Goal: Task Accomplishment & Management: Use online tool/utility

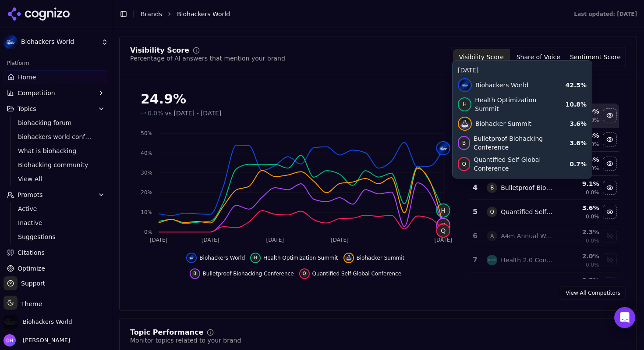
scroll to position [83, 0]
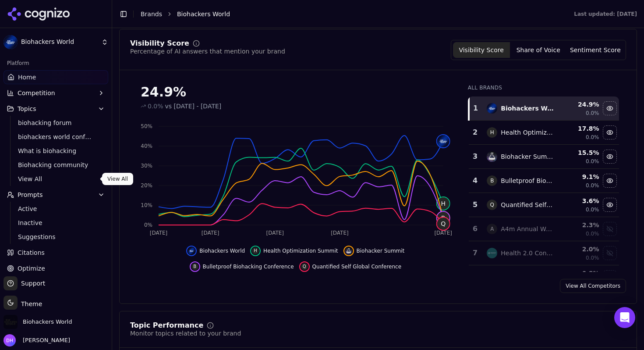
click at [55, 178] on span "View All" at bounding box center [56, 178] width 76 height 9
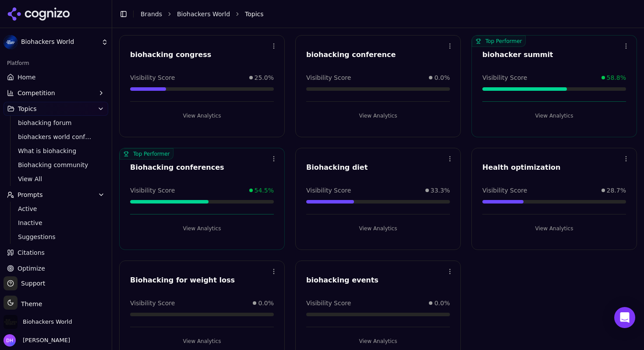
scroll to position [284, 0]
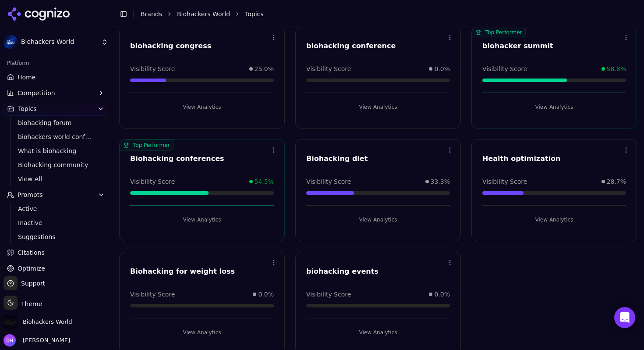
click at [215, 218] on button "View Analytics" at bounding box center [202, 220] width 144 height 14
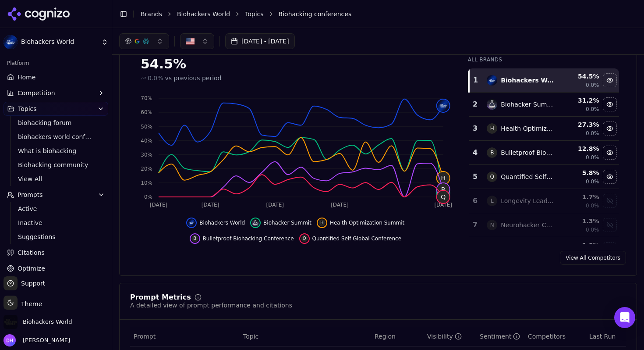
scroll to position [79, 0]
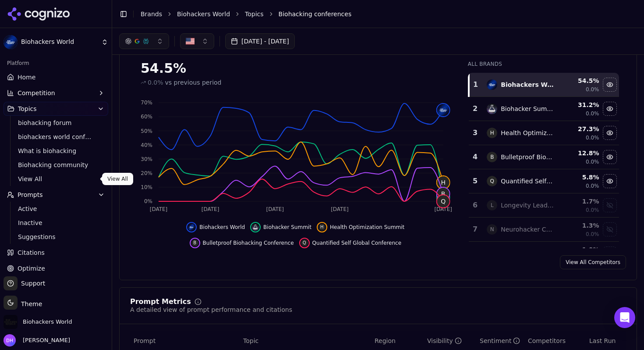
click at [36, 181] on span "View All" at bounding box center [56, 178] width 76 height 9
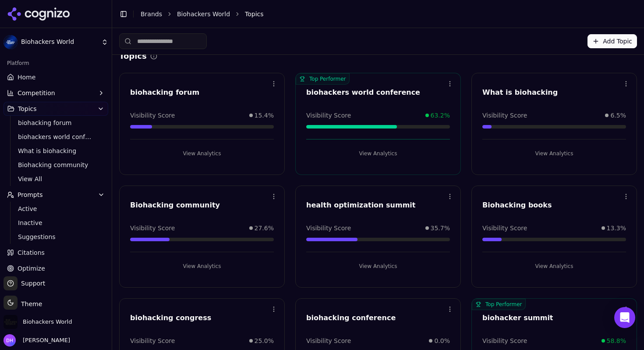
scroll to position [15, 0]
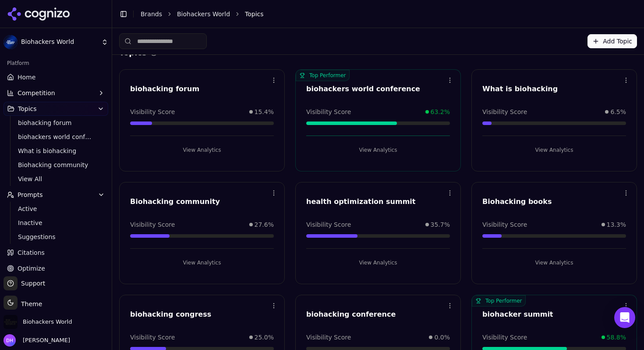
click at [534, 147] on button "View Analytics" at bounding box center [555, 150] width 144 height 14
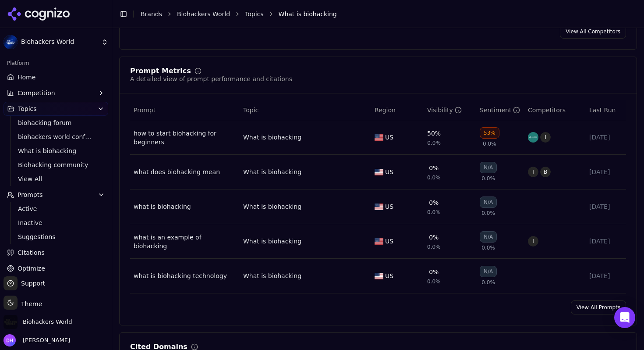
scroll to position [313, 0]
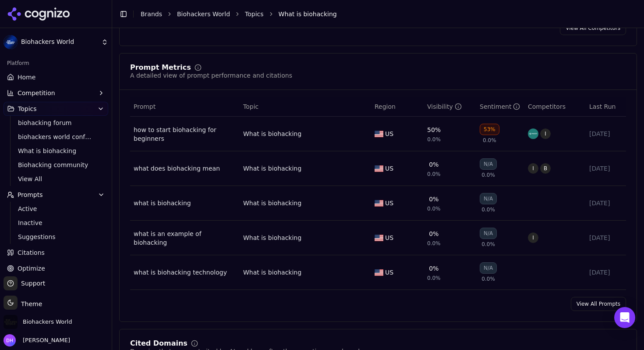
click at [167, 169] on div "what does biohacking mean" at bounding box center [185, 168] width 103 height 9
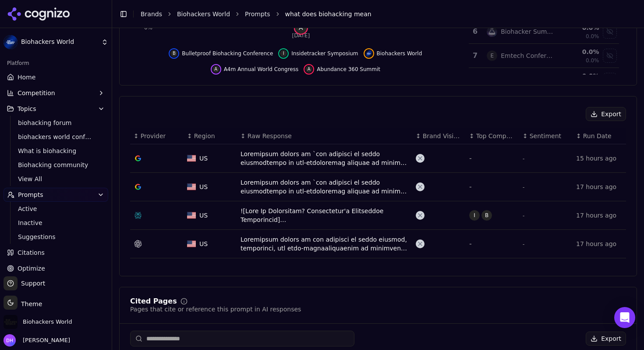
scroll to position [257, 0]
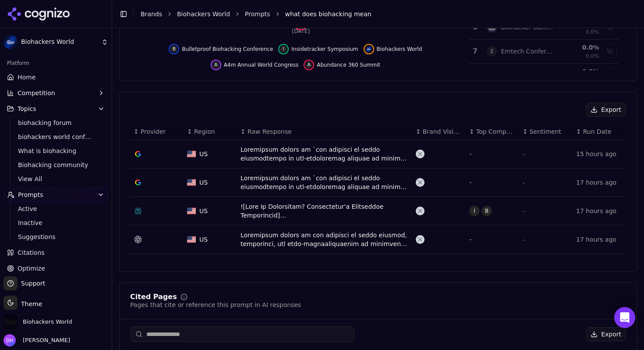
click at [306, 150] on div "Data table" at bounding box center [325, 154] width 168 height 18
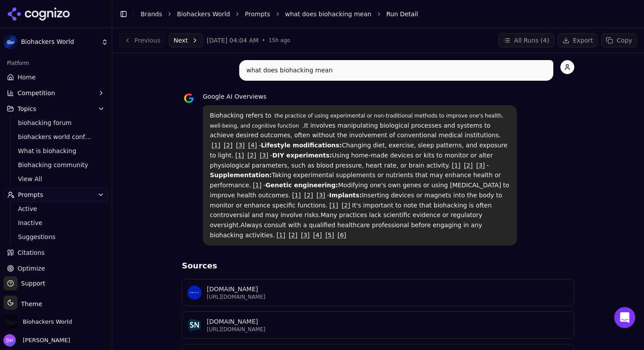
click at [299, 285] on p "[DOMAIN_NAME]" at bounding box center [388, 289] width 362 height 9
click at [57, 209] on span "Active" at bounding box center [56, 208] width 76 height 9
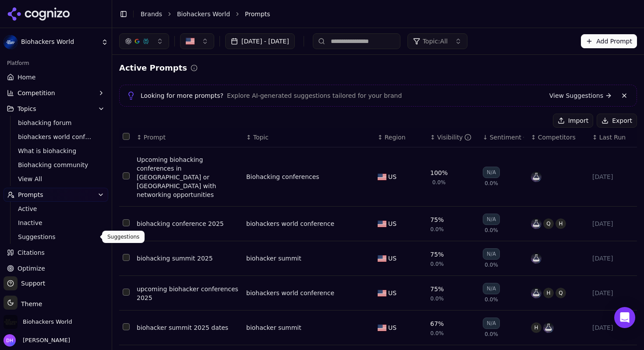
click at [55, 237] on span "Suggestions" at bounding box center [56, 236] width 76 height 9
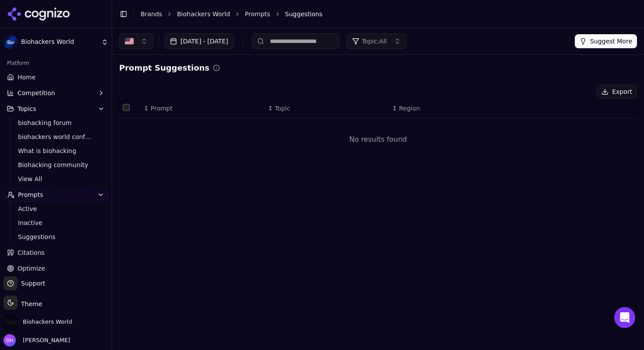
click at [387, 45] on span "Topic: All" at bounding box center [374, 41] width 25 height 9
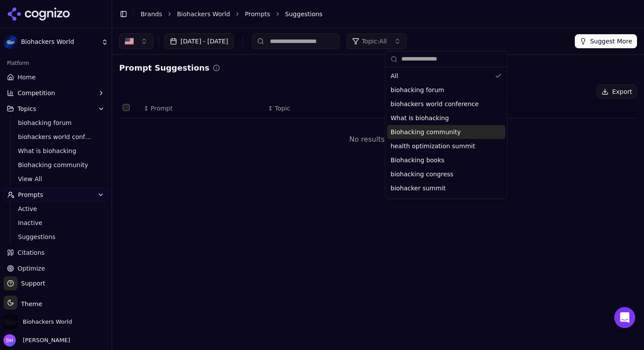
click at [332, 79] on div "Prompt Suggestions Export ↕ Prompt ↕ Topic ↕ Region No results found" at bounding box center [378, 115] width 518 height 106
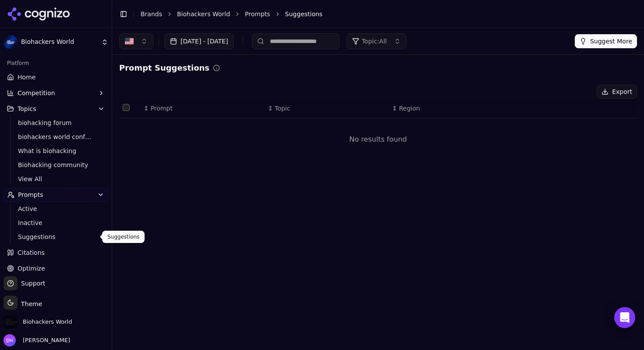
click at [62, 235] on span "Suggestions" at bounding box center [56, 236] width 76 height 9
click at [599, 42] on button "Suggest More" at bounding box center [606, 41] width 62 height 14
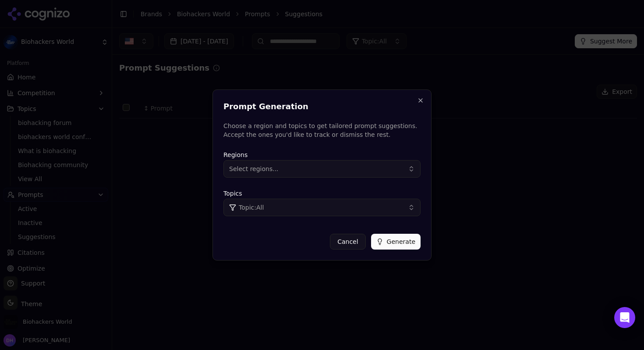
click at [388, 171] on button "Select regions..." at bounding box center [322, 169] width 197 height 18
click at [317, 201] on div "[GEOGRAPHIC_DATA]" at bounding box center [285, 204] width 118 height 14
click at [291, 225] on div "Prompt Generation Choose a region and topics to get tailored prompt suggestions…" at bounding box center [322, 174] width 219 height 171
click at [397, 243] on button "Generate" at bounding box center [396, 242] width 50 height 16
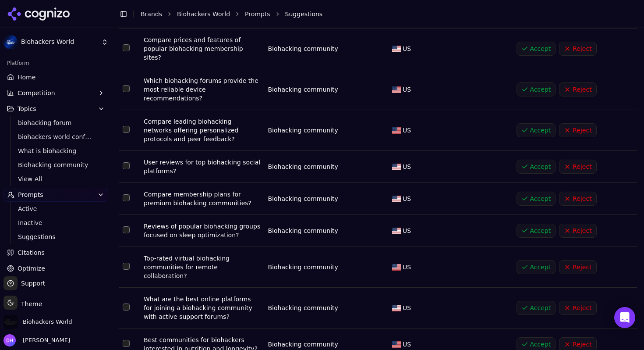
scroll to position [143, 0]
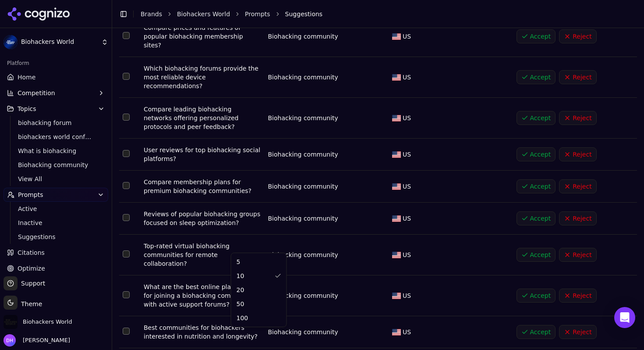
click at [247, 337] on html "Biohackers World Platform Home Competition Topics biohacking forum biohackers w…" at bounding box center [322, 175] width 644 height 350
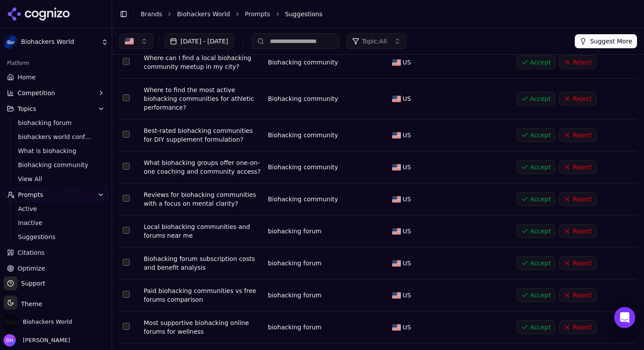
scroll to position [0, 0]
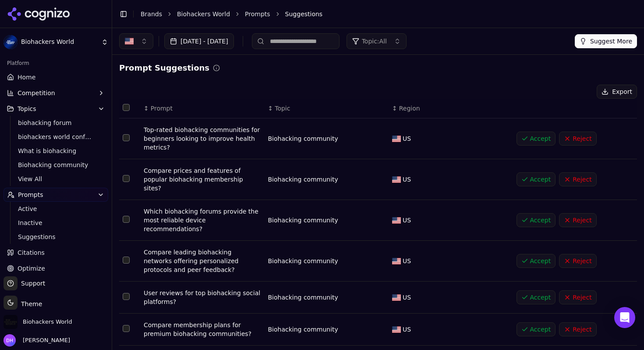
click at [598, 44] on button "Suggest More" at bounding box center [606, 41] width 62 height 14
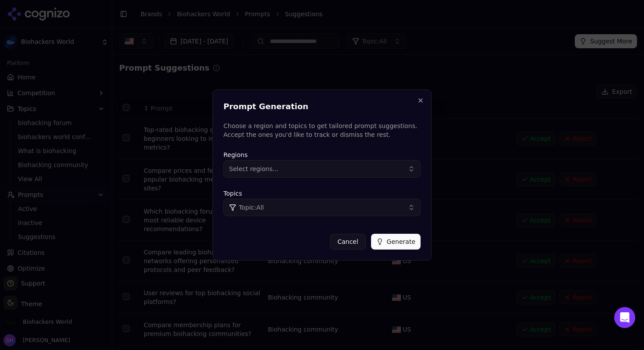
click at [336, 171] on button "Select regions..." at bounding box center [322, 169] width 197 height 18
click at [305, 203] on div "[GEOGRAPHIC_DATA]" at bounding box center [285, 204] width 118 height 14
click at [305, 228] on div "Cancel Generate" at bounding box center [322, 238] width 197 height 23
click at [401, 242] on button "Generate" at bounding box center [396, 242] width 50 height 16
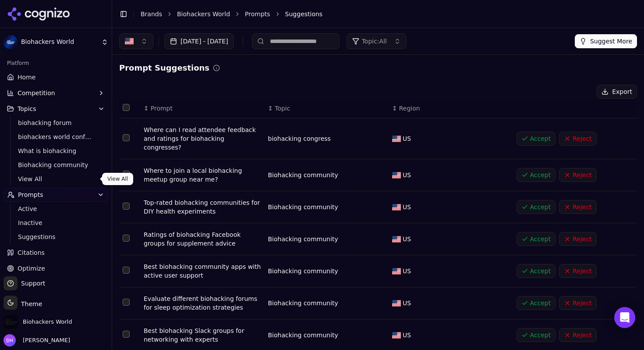
click at [47, 182] on span "View All" at bounding box center [56, 178] width 76 height 9
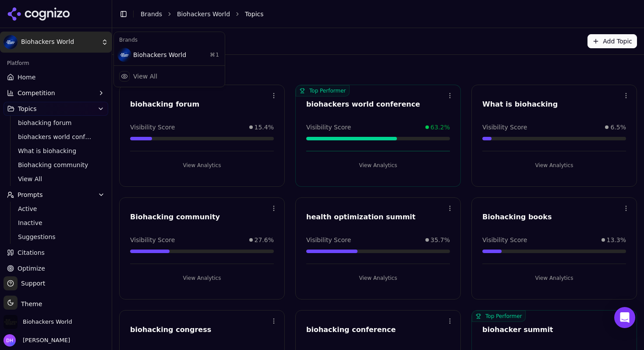
click at [60, 42] on html "Biohackers World Platform Home Competition Topics biohacking forum biohackers w…" at bounding box center [322, 175] width 644 height 350
click at [153, 55] on div "Biohackers World ⌘ 1" at bounding box center [169, 55] width 107 height 18
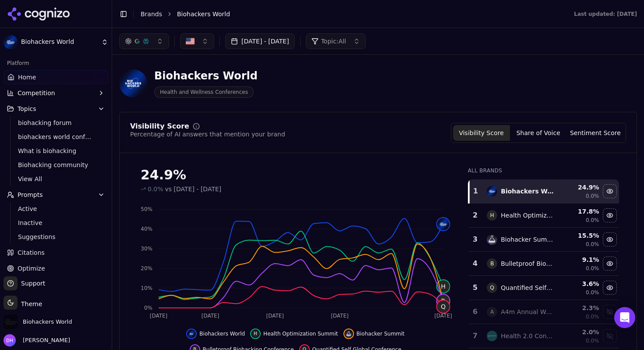
scroll to position [12, 0]
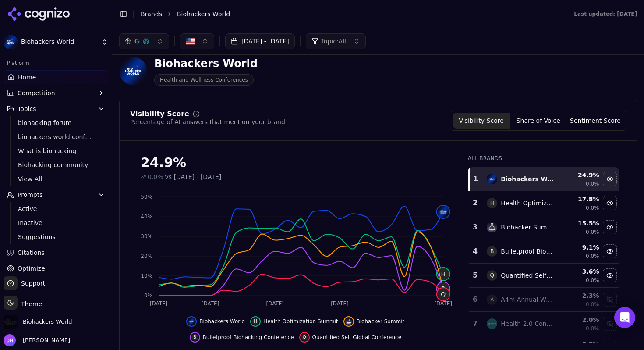
click at [41, 264] on span "Optimize" at bounding box center [32, 268] width 28 height 9
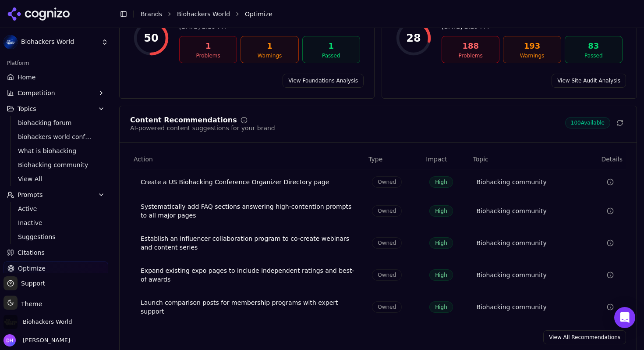
scroll to position [132, 0]
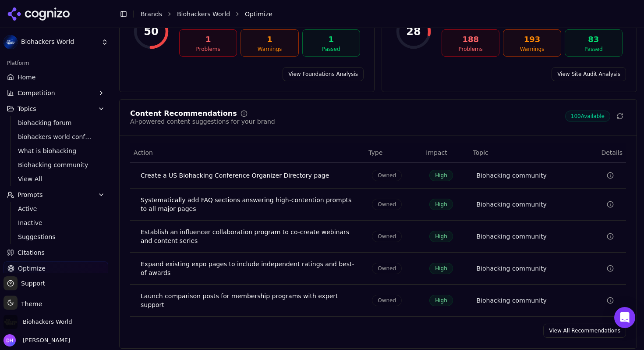
click at [554, 328] on link "View All Recommendations" at bounding box center [585, 331] width 83 height 14
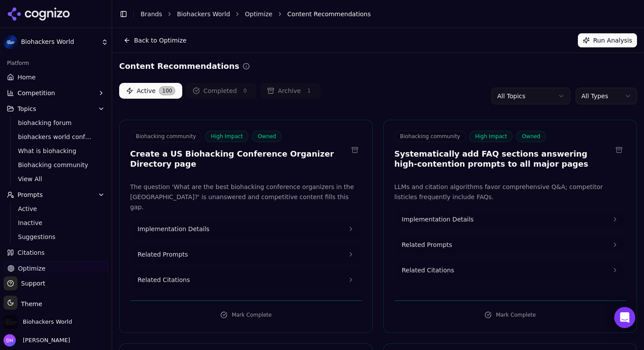
click at [274, 221] on button "Implementation Details" at bounding box center [246, 228] width 231 height 19
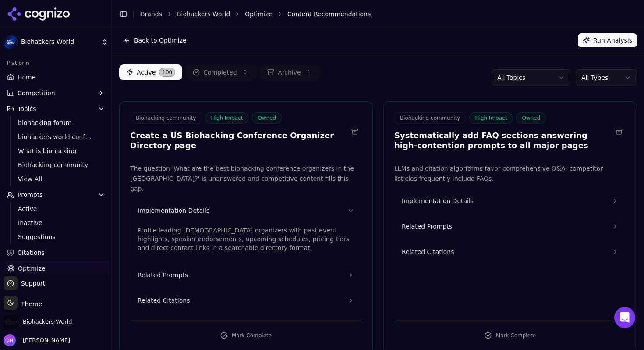
scroll to position [25, 0]
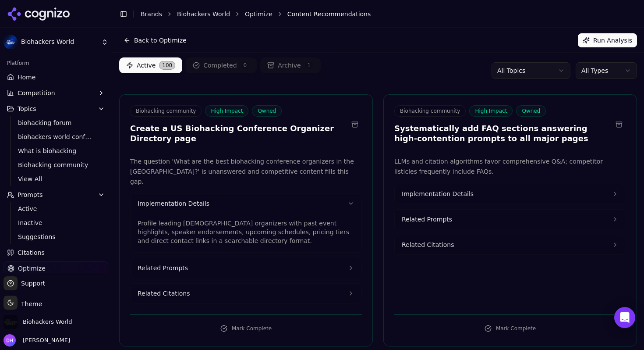
click at [263, 258] on button "Related Prompts" at bounding box center [246, 267] width 231 height 19
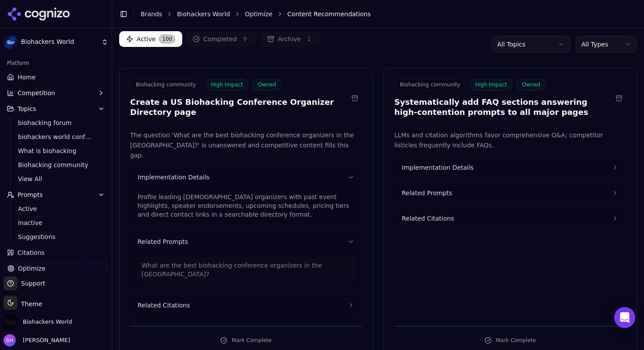
scroll to position [60, 0]
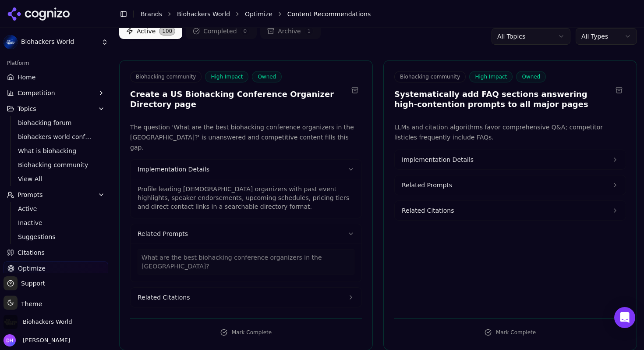
click at [257, 288] on button "Related Citations" at bounding box center [246, 297] width 231 height 19
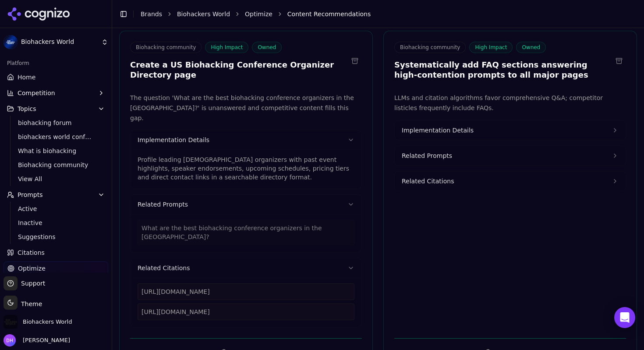
scroll to position [91, 0]
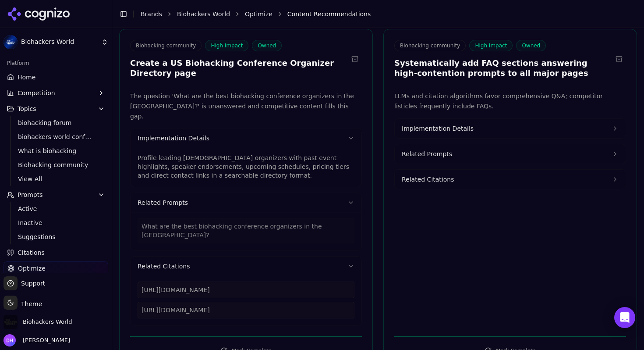
drag, startPoint x: 212, startPoint y: 272, endPoint x: 132, endPoint y: 274, distance: 79.8
click at [132, 276] on div "[URL][DOMAIN_NAME] [URL][DOMAIN_NAME]" at bounding box center [246, 301] width 231 height 50
click at [472, 124] on button "Implementation Details" at bounding box center [510, 128] width 231 height 19
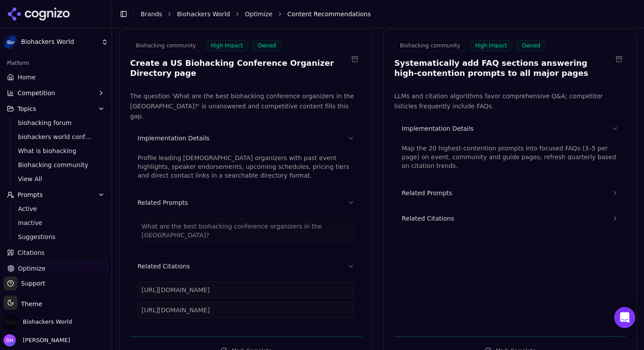
click at [455, 198] on button "Related Prompts" at bounding box center [510, 192] width 231 height 19
click at [444, 249] on span "Related Citations" at bounding box center [428, 247] width 52 height 9
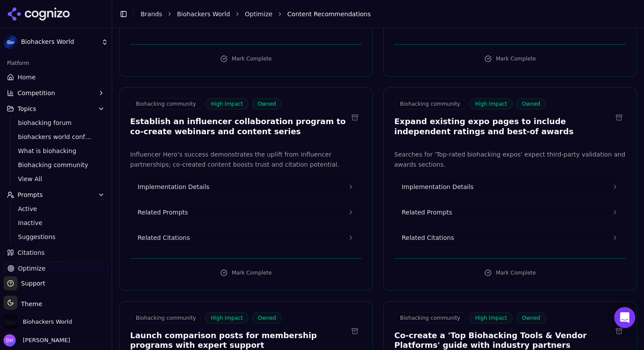
scroll to position [386, 0]
